Goal: Transaction & Acquisition: Book appointment/travel/reservation

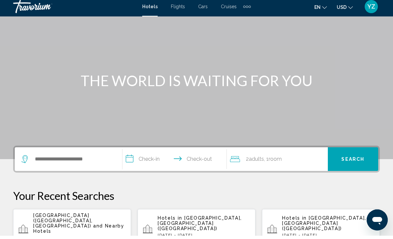
scroll to position [43, 0]
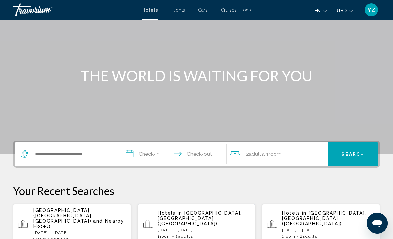
click at [178, 216] on span "Hotels in" at bounding box center [170, 213] width 25 height 5
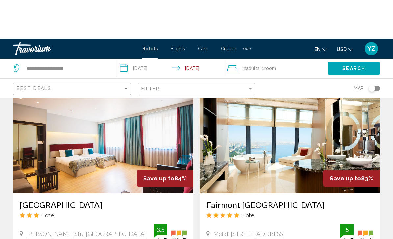
scroll to position [219, 0]
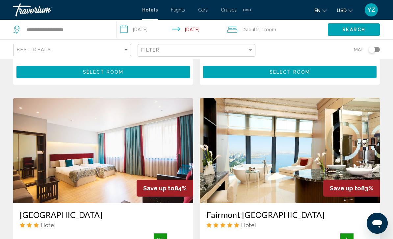
click at [122, 28] on input "**********" at bounding box center [172, 31] width 110 height 22
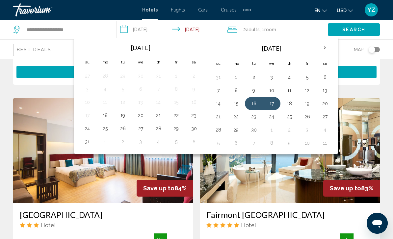
click at [238, 104] on button "15" at bounding box center [236, 103] width 11 height 9
click at [249, 103] on button "16" at bounding box center [254, 103] width 11 height 9
type input "**********"
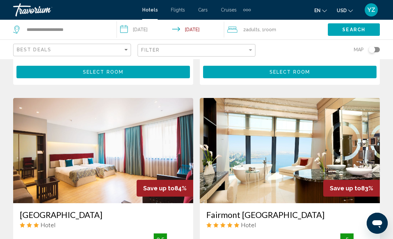
click at [353, 28] on span "Search" at bounding box center [353, 29] width 23 height 5
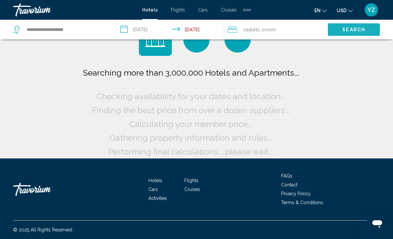
scroll to position [26, 0]
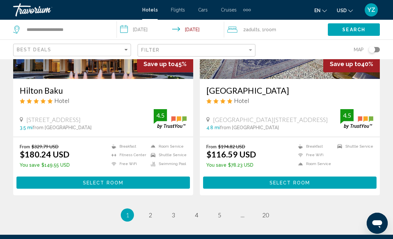
scroll to position [1287, 0]
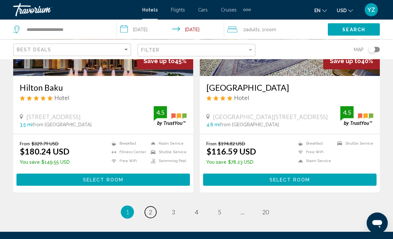
click at [151, 212] on span "2" at bounding box center [150, 212] width 3 height 7
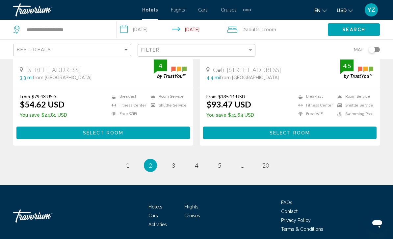
scroll to position [1337, 0]
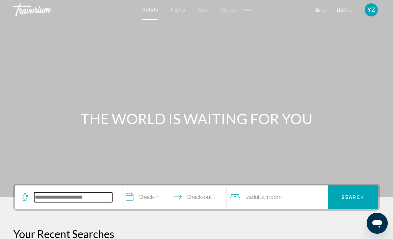
click at [83, 200] on input "Search widget" at bounding box center [73, 198] width 78 height 10
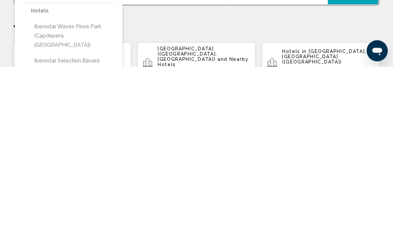
scroll to position [21, 0]
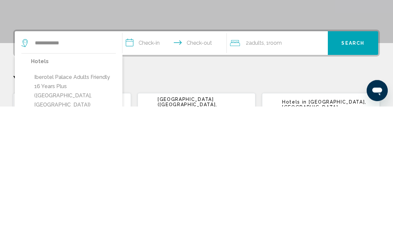
click at [49, 204] on button "Iberotel Palace Adults Friendly 16 Years Plus (Sharm El-Sheikh, EG)" at bounding box center [73, 224] width 85 height 40
type input "**********"
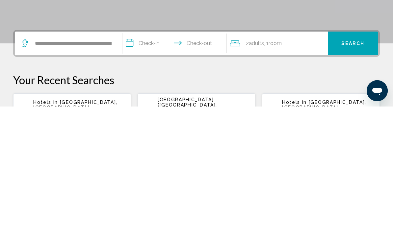
click at [134, 164] on input "**********" at bounding box center [175, 177] width 107 height 26
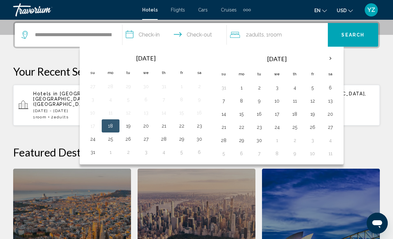
click at [329, 59] on th "Next month" at bounding box center [331, 58] width 18 height 14
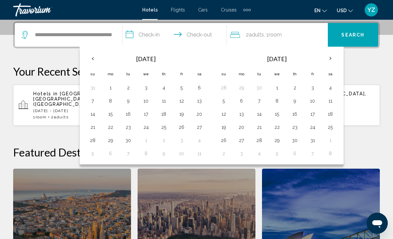
click at [224, 114] on button "12" at bounding box center [224, 114] width 11 height 9
click at [244, 117] on button "13" at bounding box center [241, 114] width 11 height 9
type input "**********"
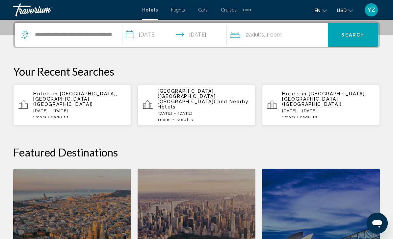
click at [358, 35] on span "Search" at bounding box center [352, 35] width 23 height 5
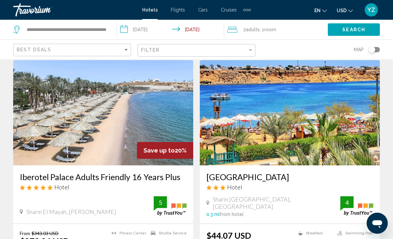
scroll to position [23, 0]
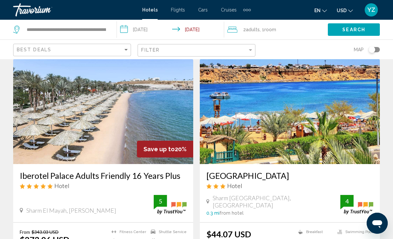
click at [71, 114] on img "Main content" at bounding box center [103, 111] width 180 height 105
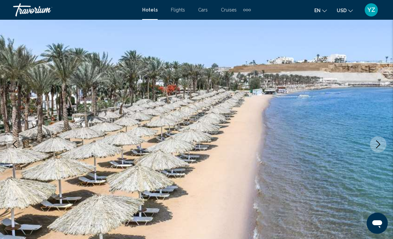
scroll to position [32, 0]
click at [20, 140] on button "Previous image" at bounding box center [15, 144] width 16 height 16
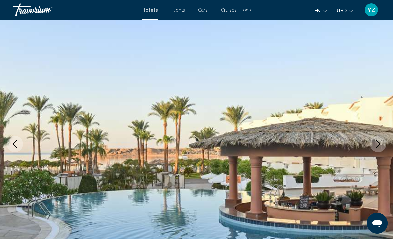
click at [16, 147] on icon "Previous image" at bounding box center [15, 144] width 4 height 8
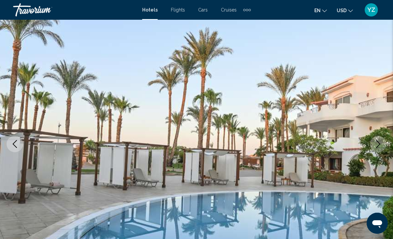
click at [13, 141] on icon "Previous image" at bounding box center [15, 144] width 8 height 8
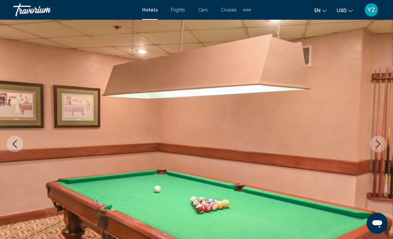
click at [14, 141] on icon "Previous image" at bounding box center [15, 144] width 8 height 8
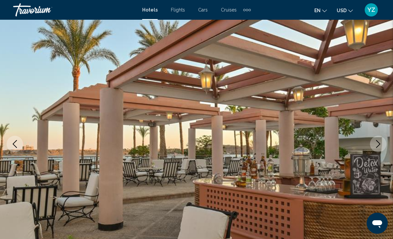
click at [12, 143] on icon "Previous image" at bounding box center [15, 144] width 8 height 8
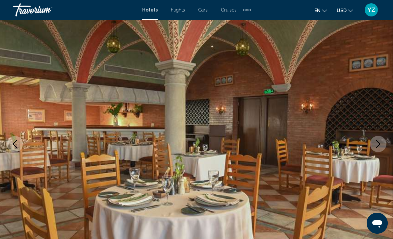
click at [15, 143] on icon "Previous image" at bounding box center [15, 144] width 8 height 8
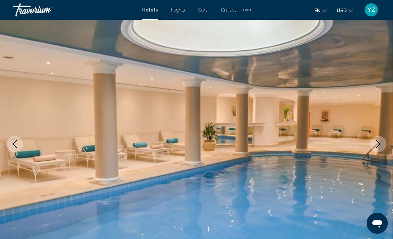
click at [16, 142] on icon "Previous image" at bounding box center [15, 144] width 8 height 8
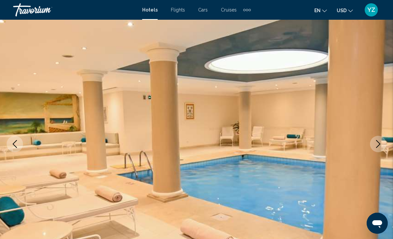
click at [19, 146] on button "Previous image" at bounding box center [15, 144] width 16 height 16
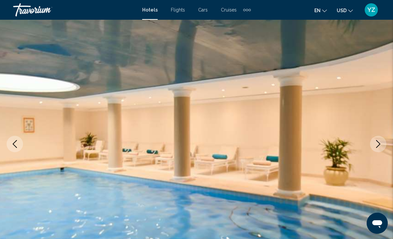
click at [17, 144] on icon "Previous image" at bounding box center [15, 144] width 8 height 8
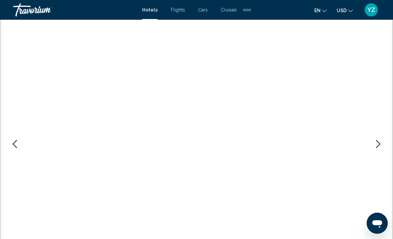
click at [17, 144] on icon "Previous image" at bounding box center [15, 144] width 8 height 8
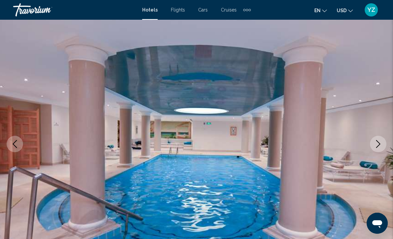
click at [15, 142] on icon "Previous image" at bounding box center [15, 144] width 4 height 8
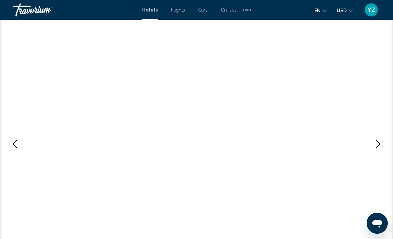
click at [19, 143] on button "Previous image" at bounding box center [15, 144] width 16 height 16
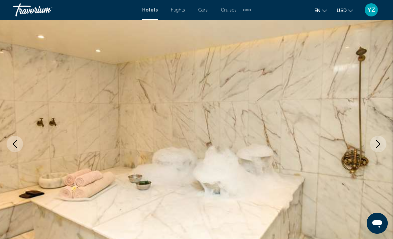
click at [16, 145] on icon "Previous image" at bounding box center [15, 144] width 8 height 8
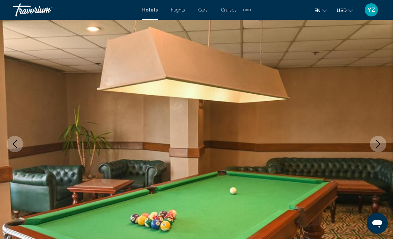
click at [15, 141] on icon "Previous image" at bounding box center [15, 144] width 8 height 8
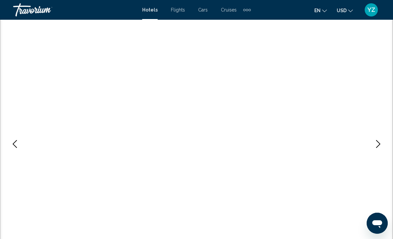
click at [15, 139] on button "Previous image" at bounding box center [15, 144] width 16 height 16
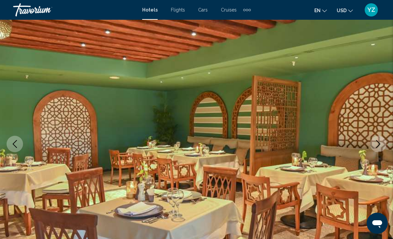
click at [16, 141] on icon "Previous image" at bounding box center [15, 144] width 4 height 8
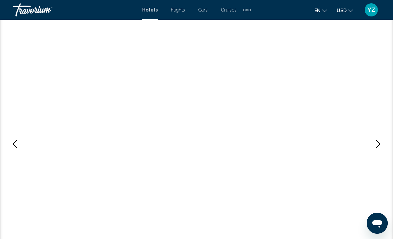
click at [20, 146] on button "Previous image" at bounding box center [15, 144] width 16 height 16
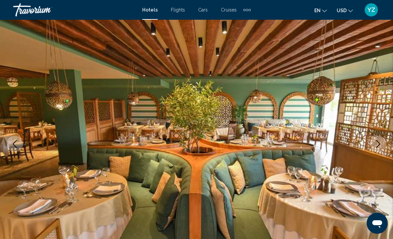
click at [17, 142] on icon "Previous image" at bounding box center [15, 144] width 8 height 8
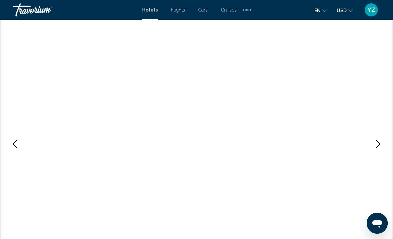
click at [18, 146] on icon "Previous image" at bounding box center [15, 144] width 8 height 8
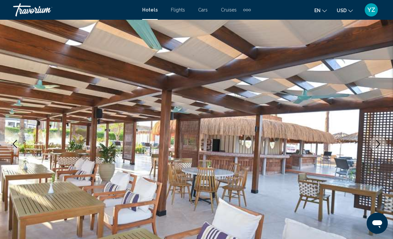
click at [19, 146] on button "Previous image" at bounding box center [15, 144] width 16 height 16
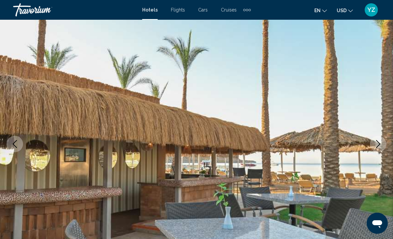
click at [17, 146] on icon "Previous image" at bounding box center [15, 144] width 8 height 8
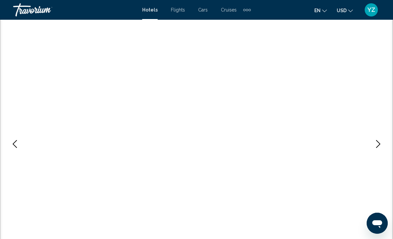
click at [22, 142] on button "Previous image" at bounding box center [15, 144] width 16 height 16
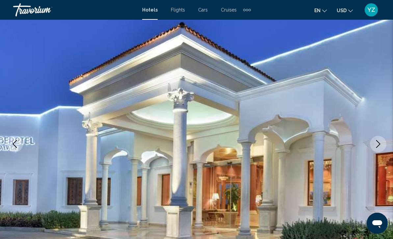
click at [386, 140] on img "Main content" at bounding box center [196, 144] width 393 height 313
click at [376, 149] on button "Next image" at bounding box center [378, 144] width 16 height 16
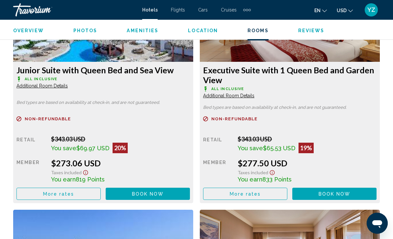
scroll to position [1069, 0]
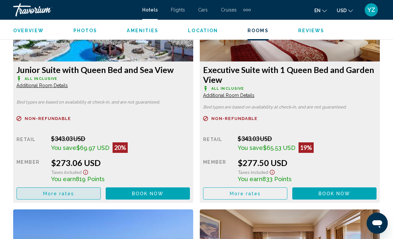
click at [34, 191] on button "More rates" at bounding box center [58, 194] width 84 height 12
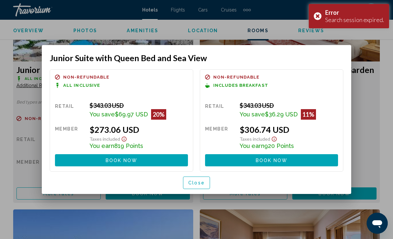
click at [319, 11] on div "Error Search session expired." at bounding box center [349, 16] width 80 height 24
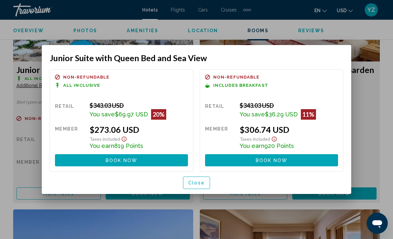
click at [193, 187] on button "Close" at bounding box center [196, 183] width 27 height 12
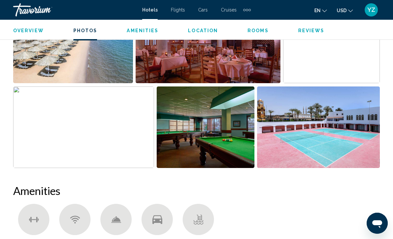
scroll to position [469, 0]
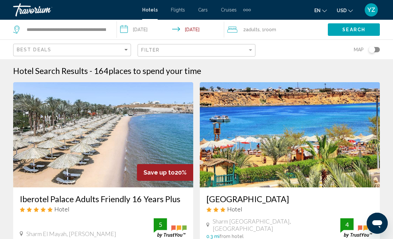
click at [130, 137] on img "Main content" at bounding box center [103, 134] width 180 height 105
click at [123, 29] on input "**********" at bounding box center [172, 31] width 110 height 22
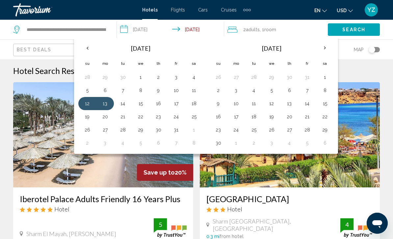
click at [87, 100] on button "12" at bounding box center [87, 103] width 11 height 9
click at [179, 117] on button "24" at bounding box center [176, 116] width 11 height 9
type input "**********"
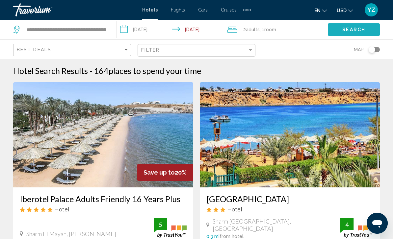
click at [354, 28] on span "Search" at bounding box center [353, 29] width 23 height 5
click at [248, 10] on div "Extra navigation items" at bounding box center [247, 10] width 2 height 2
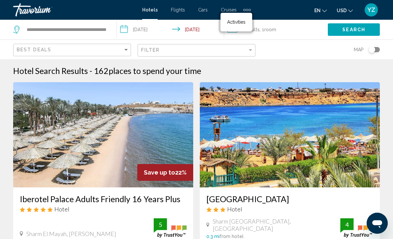
click at [242, 23] on span "Activities" at bounding box center [236, 21] width 18 height 5
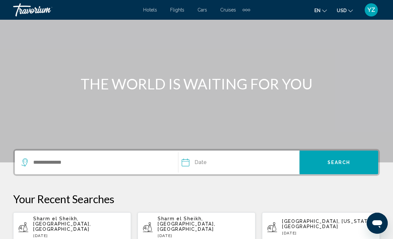
scroll to position [35, 0]
click at [82, 221] on span "Sharm el Sheikh, Red Sea, Egypt" at bounding box center [62, 224] width 58 height 16
type input "**********"
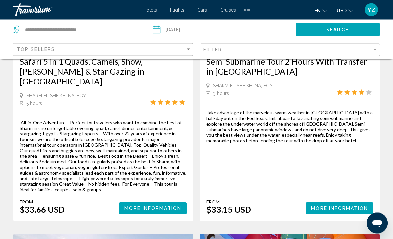
scroll to position [137, 0]
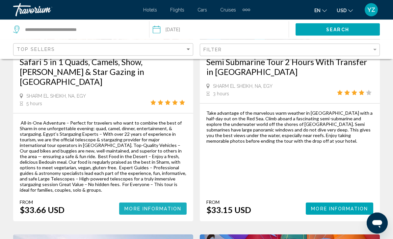
click at [160, 207] on span "More Information" at bounding box center [152, 209] width 57 height 5
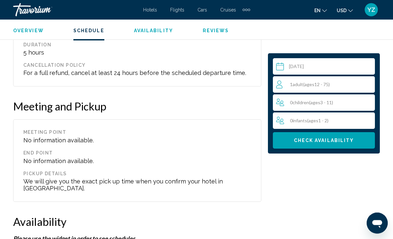
scroll to position [1230, 0]
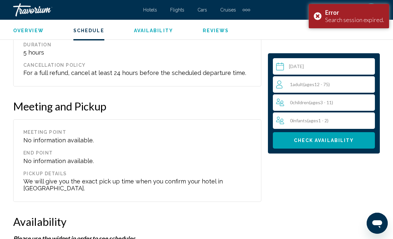
click at [314, 14] on button "en English Español Français Italiano Português русский" at bounding box center [320, 11] width 13 height 10
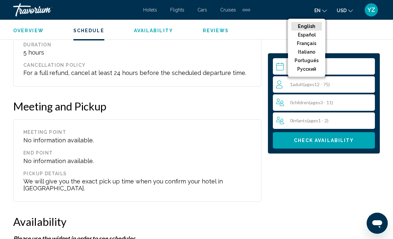
click at [207, 150] on div "End point" at bounding box center [137, 152] width 228 height 5
